Goal: Task Accomplishment & Management: Manage account settings

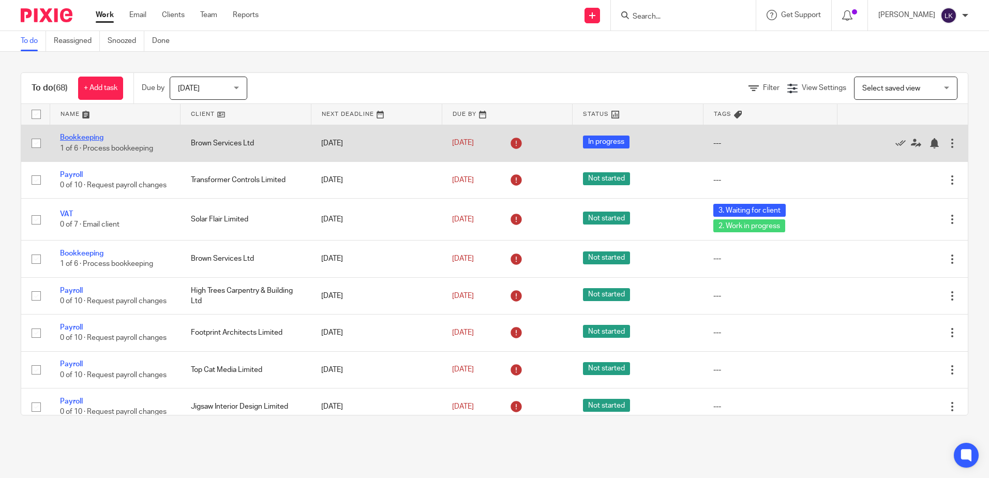
click at [87, 136] on link "Bookkeeping" at bounding box center [81, 137] width 43 height 7
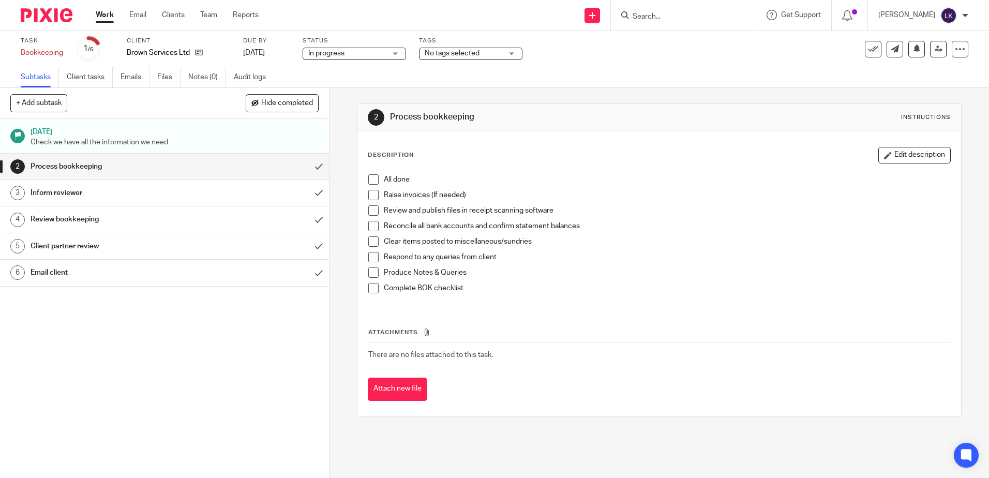
click at [368, 180] on span at bounding box center [373, 179] width 10 height 10
click at [370, 200] on span at bounding box center [373, 195] width 10 height 10
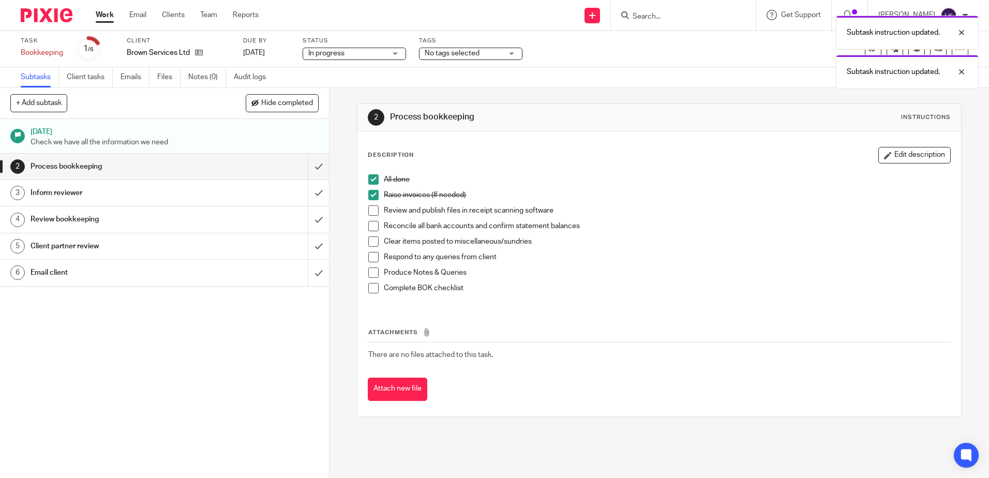
click at [370, 208] on span at bounding box center [373, 210] width 10 height 10
click at [370, 226] on span at bounding box center [373, 226] width 10 height 10
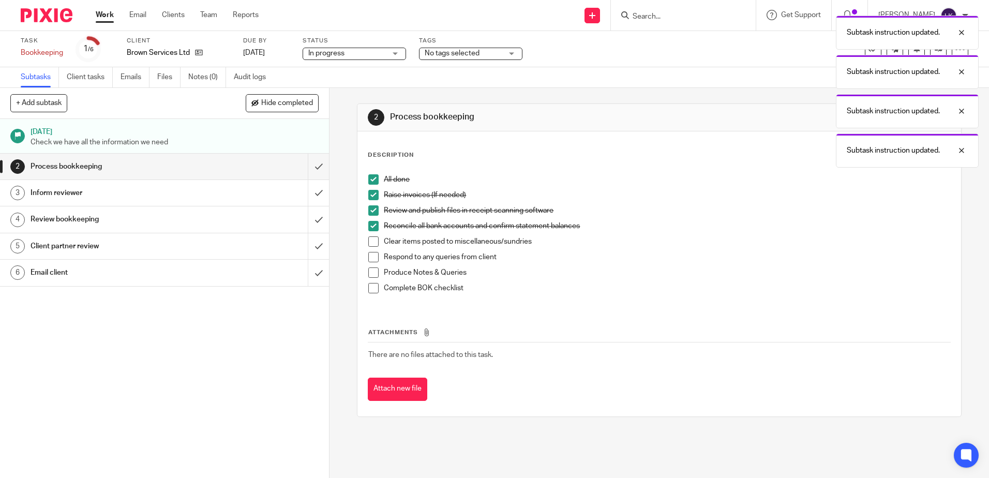
click at [371, 243] on span at bounding box center [373, 241] width 10 height 10
click at [370, 256] on span at bounding box center [373, 257] width 10 height 10
click at [370, 270] on span at bounding box center [373, 272] width 10 height 10
click at [370, 285] on span at bounding box center [373, 288] width 10 height 10
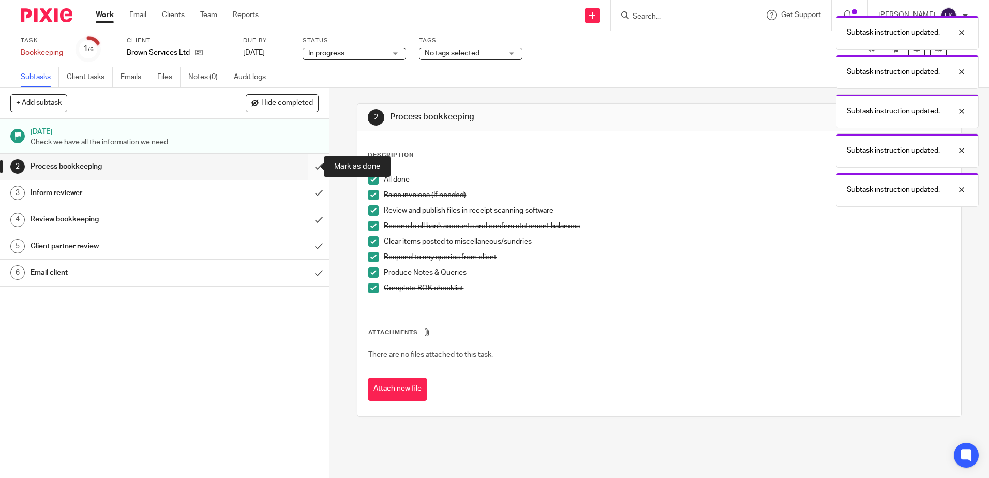
click at [309, 166] on input "submit" at bounding box center [164, 167] width 329 height 26
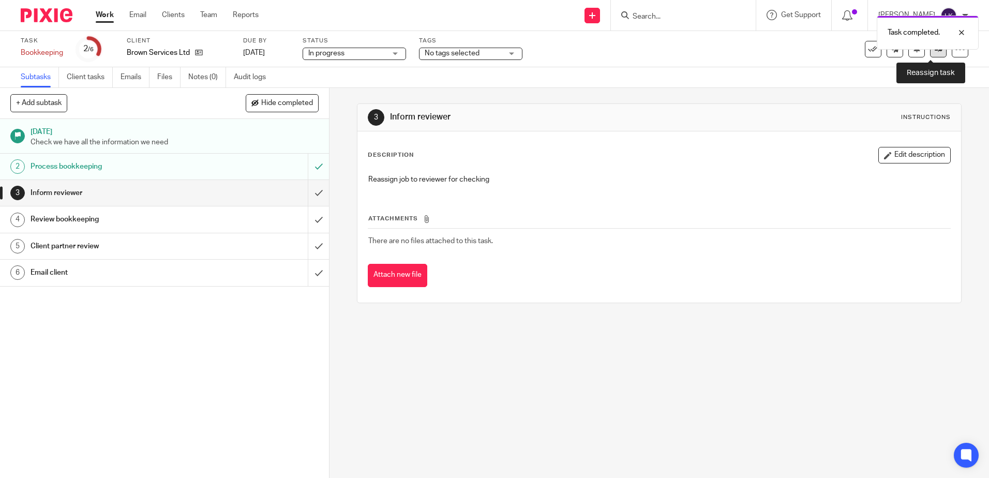
click at [931, 54] on link at bounding box center [938, 49] width 17 height 17
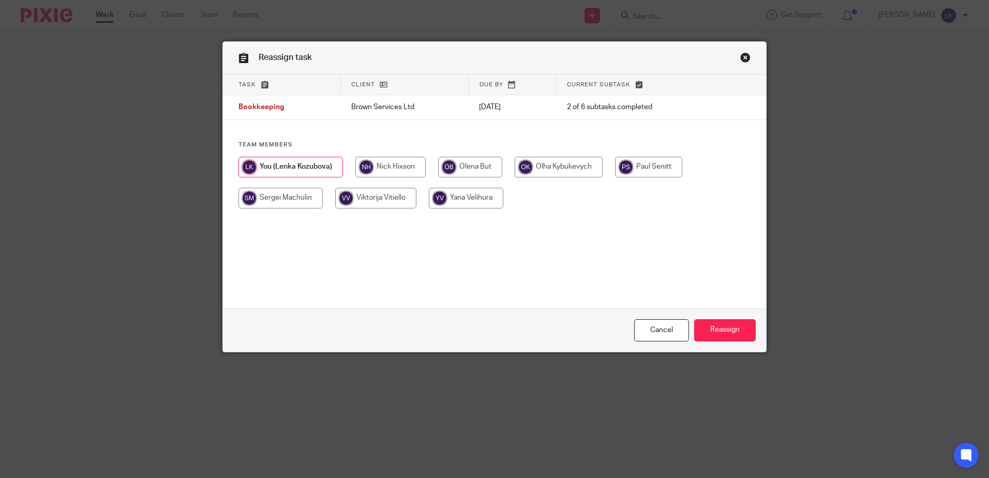
click at [740, 55] on link "Close this dialog window" at bounding box center [745, 59] width 10 height 14
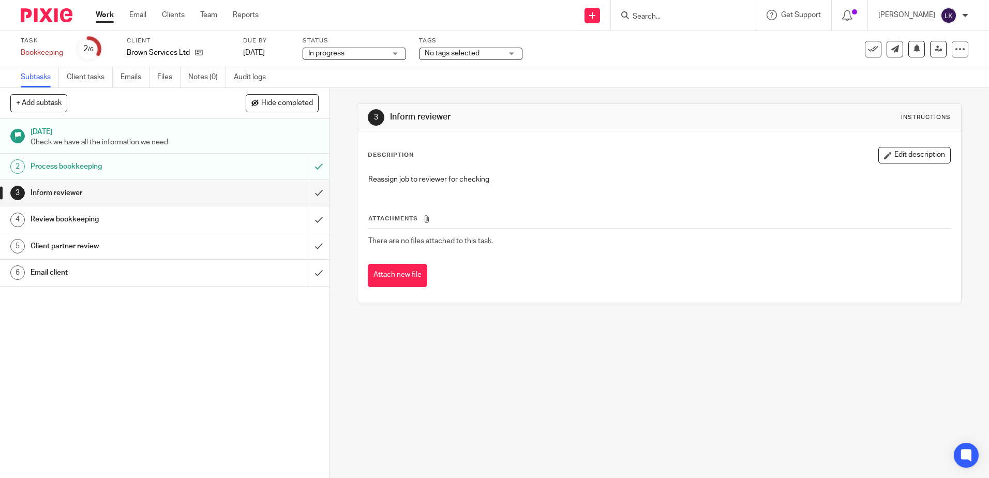
click at [462, 51] on span "No tags selected" at bounding box center [452, 53] width 55 height 7
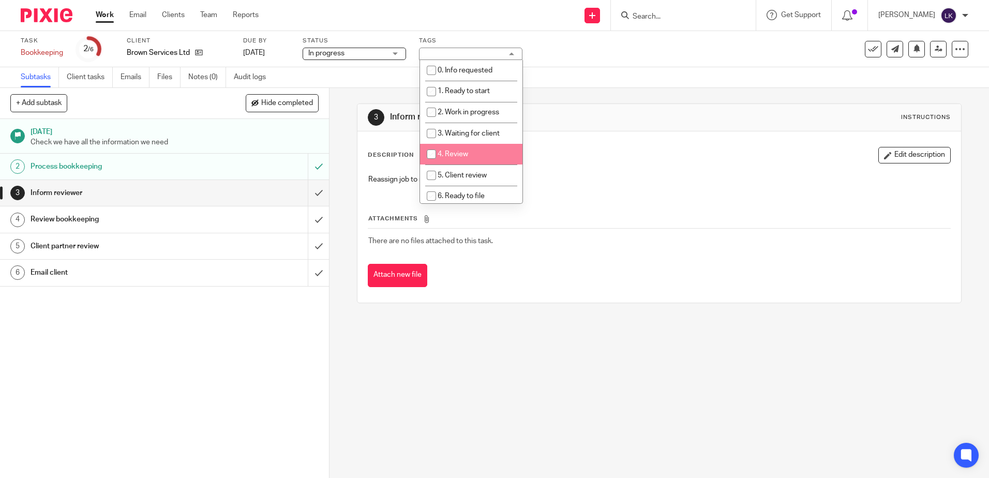
click at [431, 153] on input "checkbox" at bounding box center [431, 154] width 20 height 20
checkbox input "true"
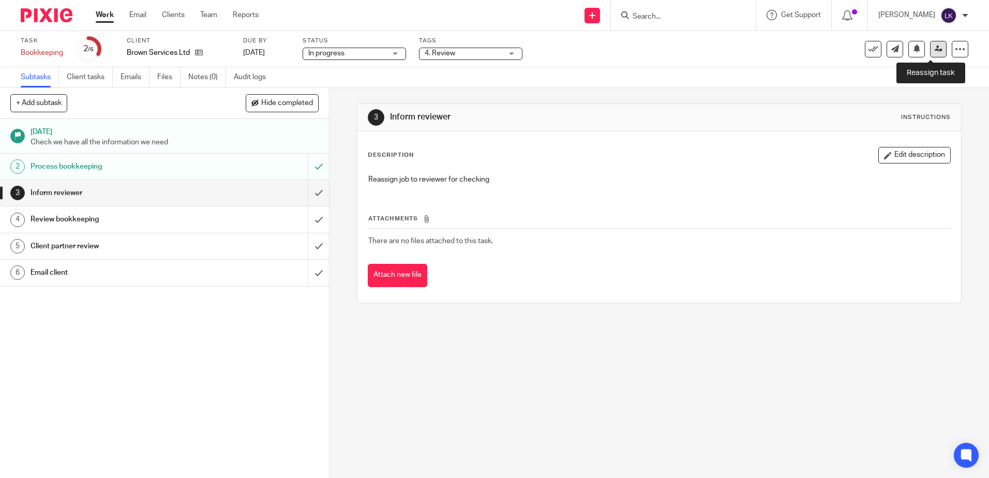
click at [934, 45] on icon at bounding box center [938, 49] width 8 height 8
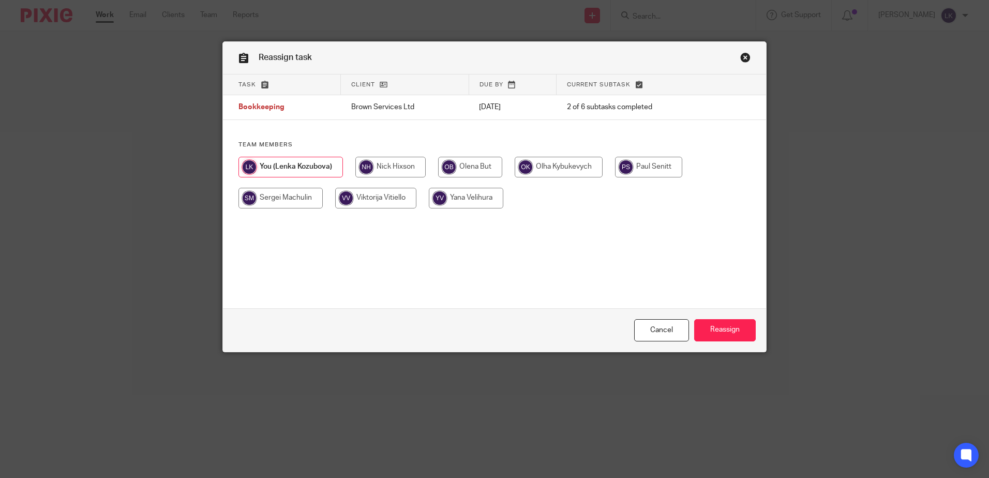
click at [390, 161] on input "radio" at bounding box center [390, 167] width 70 height 21
radio input "true"
click at [727, 328] on input "Reassign" at bounding box center [725, 330] width 62 height 22
